Goal: Task Accomplishment & Management: Manage account settings

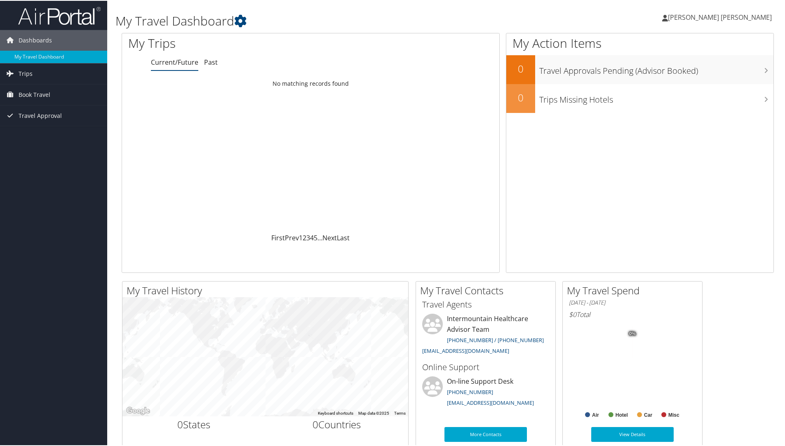
click at [751, 18] on span "[PERSON_NAME] [PERSON_NAME]" at bounding box center [720, 16] width 104 height 9
click at [699, 72] on link "View Travel Profile" at bounding box center [725, 73] width 92 height 14
click at [726, 20] on span "[PERSON_NAME] [PERSON_NAME]" at bounding box center [720, 16] width 104 height 9
click at [693, 76] on link "View Travel Profile" at bounding box center [725, 73] width 92 height 14
